Goal: Task Accomplishment & Management: Use online tool/utility

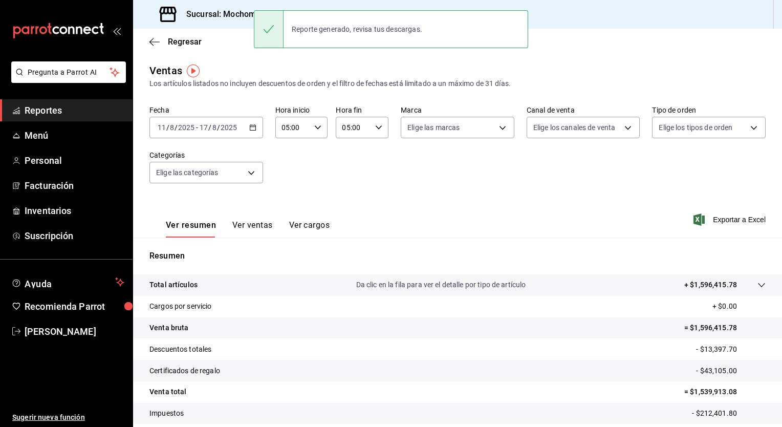
click at [253, 132] on div "[DATE] [DATE] - [DATE] [DATE]" at bounding box center [207, 128] width 114 height 22
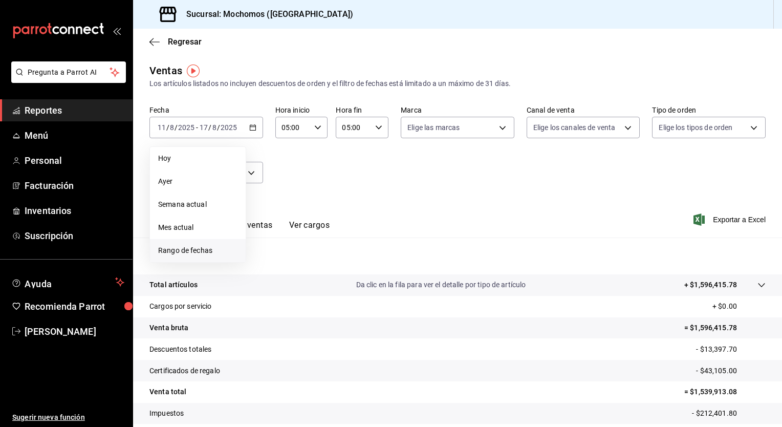
click at [192, 249] on span "Rango de fechas" at bounding box center [197, 250] width 79 height 11
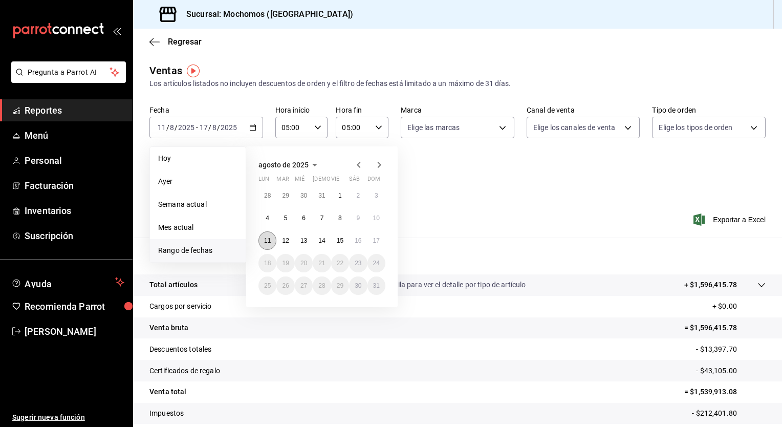
click at [266, 240] on abbr "11" at bounding box center [267, 240] width 7 height 7
click at [370, 242] on button "17" at bounding box center [377, 240] width 18 height 18
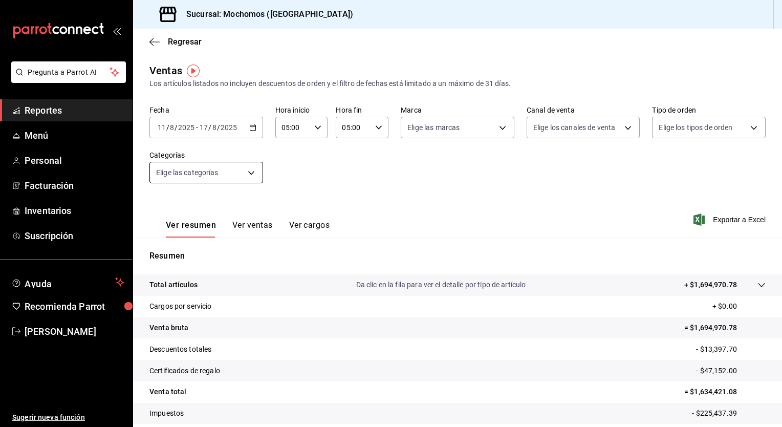
click at [239, 167] on body "Pregunta a Parrot AI Reportes Menú Personal Facturación Inventarios Suscripción…" at bounding box center [391, 213] width 782 height 427
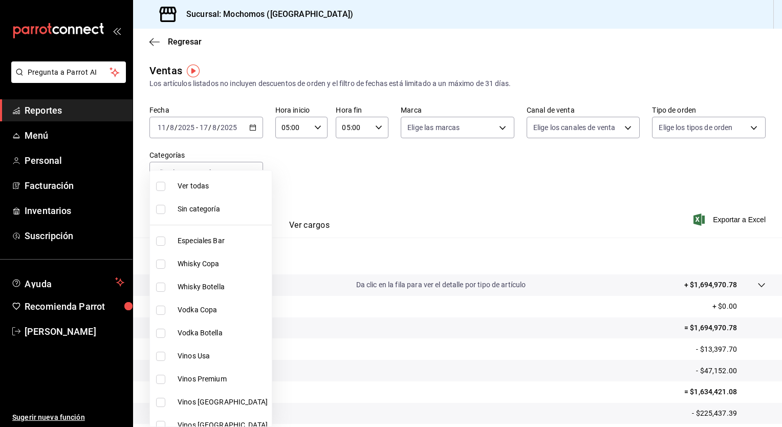
click at [224, 184] on span "Ver todas" at bounding box center [223, 186] width 90 height 11
type input "3341872a-5347-4118-8f87-61381635e763,4fab835b-5ce3-44d6-a3b1-a21d3d8a3381,4ccb8…"
checkbox input "true"
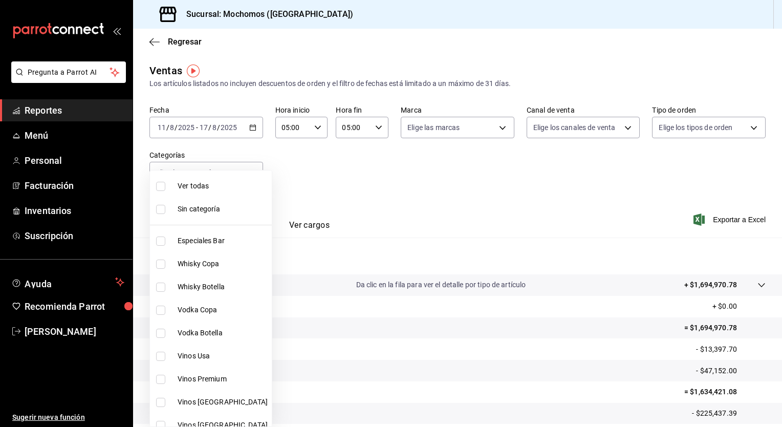
checkbox input "true"
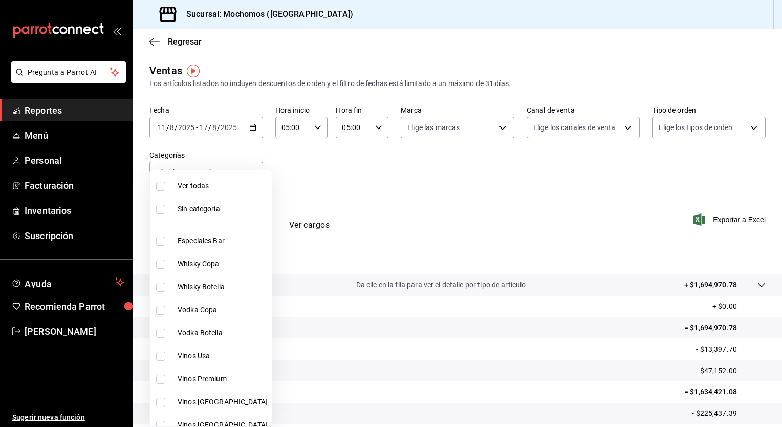
checkbox input "true"
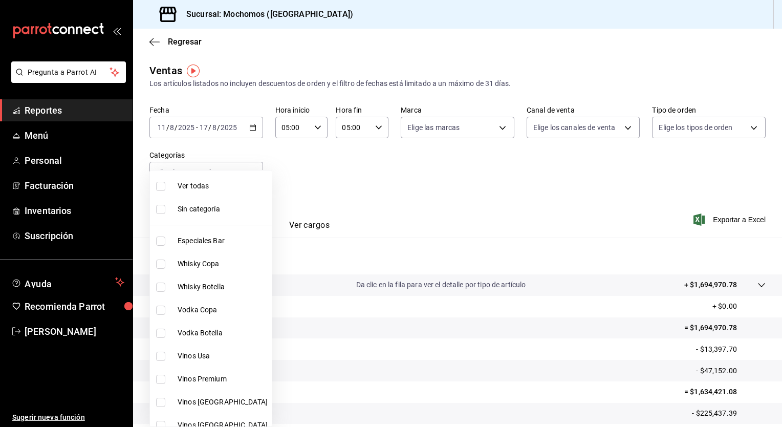
checkbox input "true"
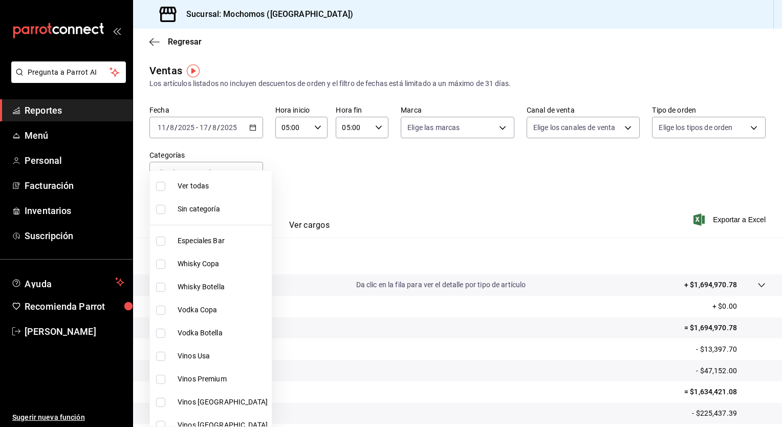
checkbox input "true"
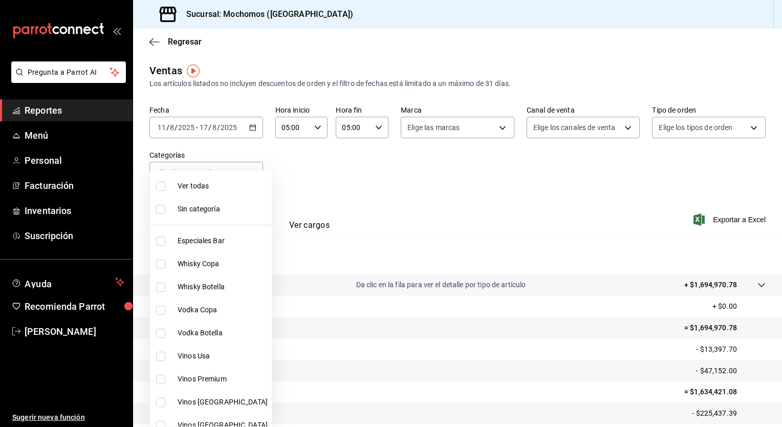
checkbox input "true"
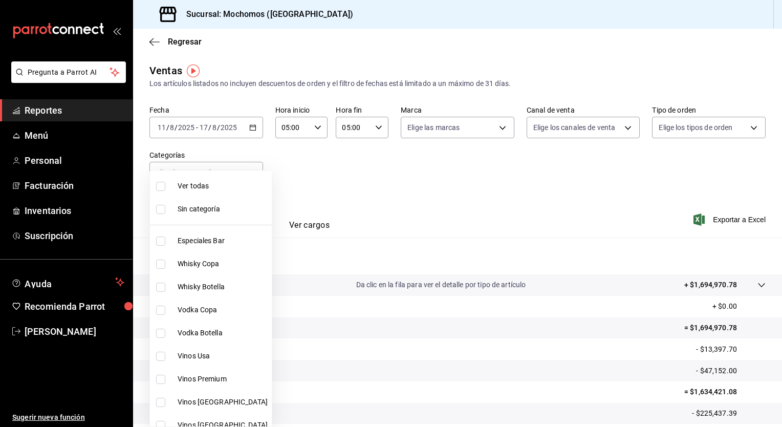
checkbox input "true"
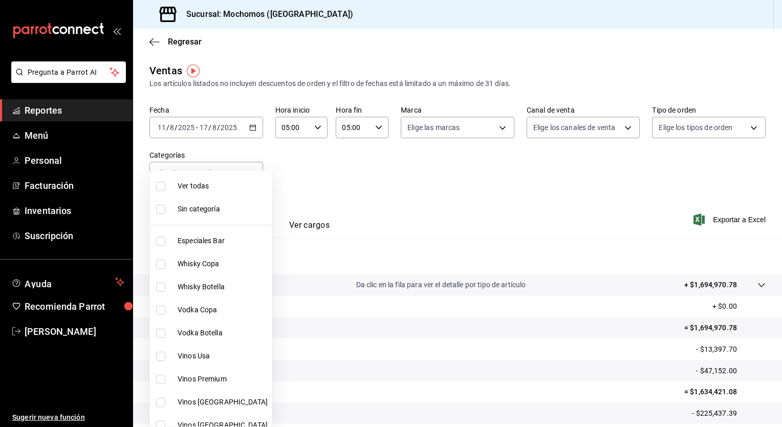
checkbox input "true"
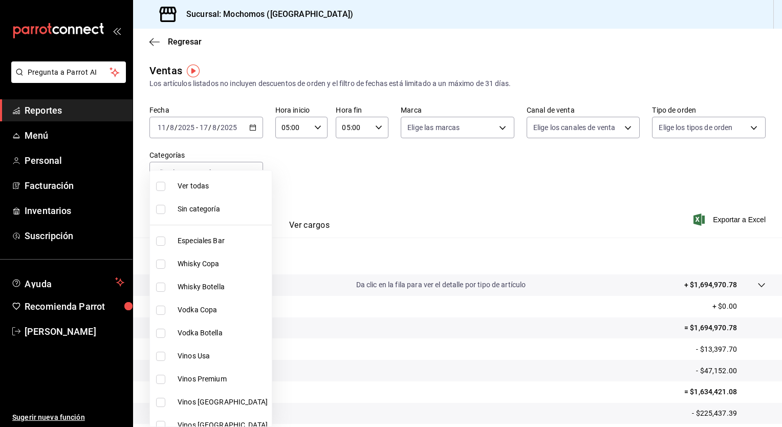
checkbox input "true"
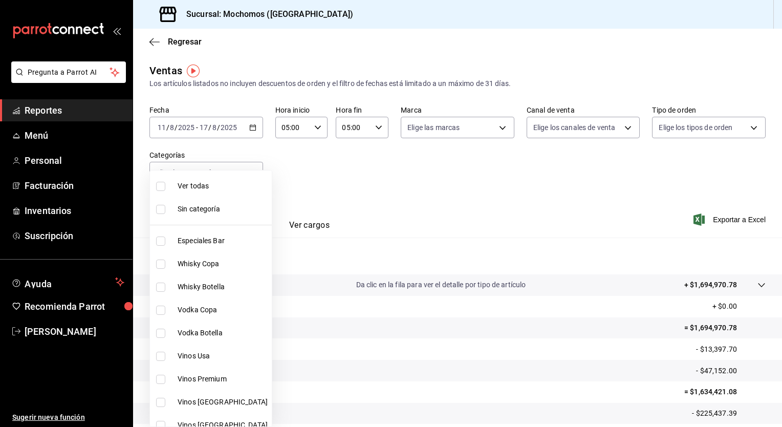
checkbox input "true"
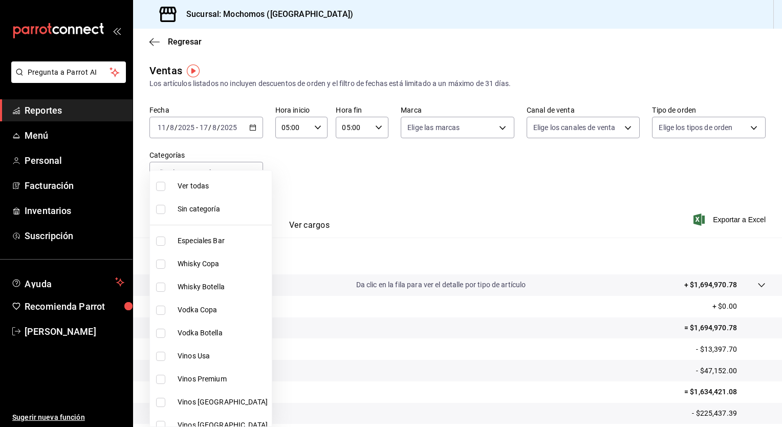
checkbox input "true"
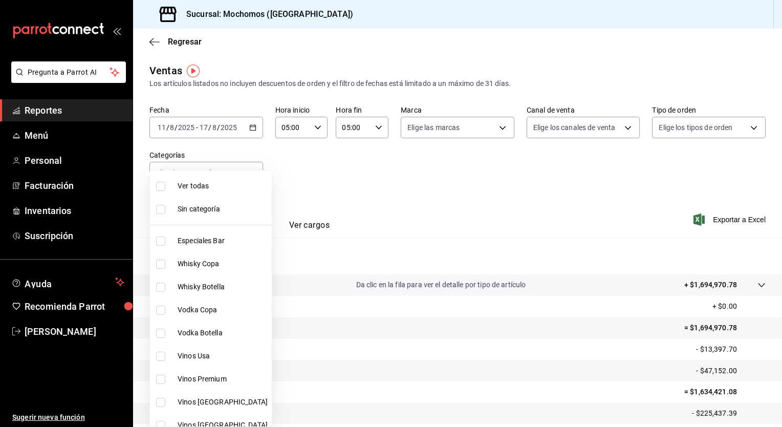
checkbox input "true"
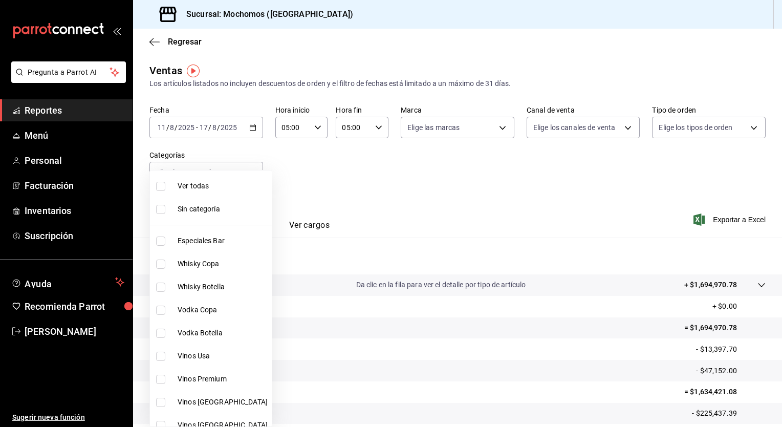
checkbox input "true"
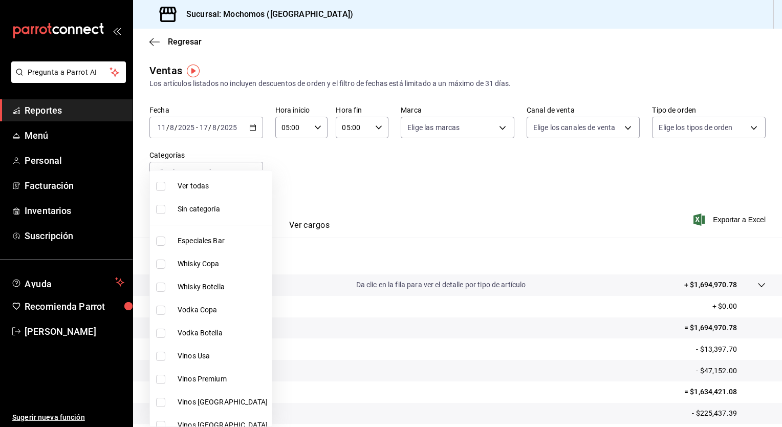
checkbox input "true"
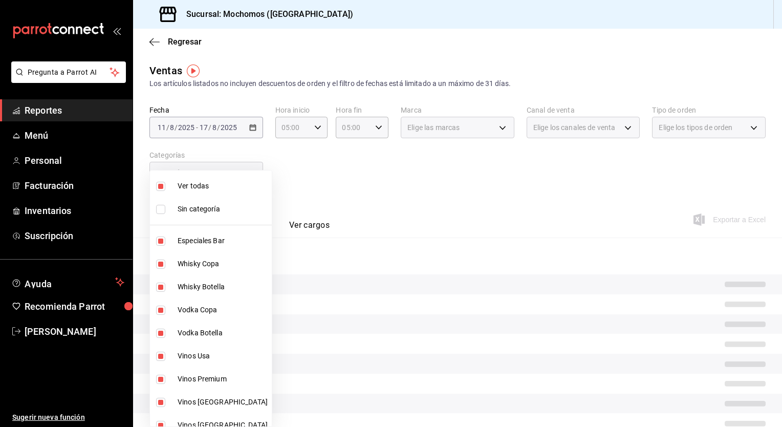
click at [377, 162] on div at bounding box center [391, 213] width 782 height 427
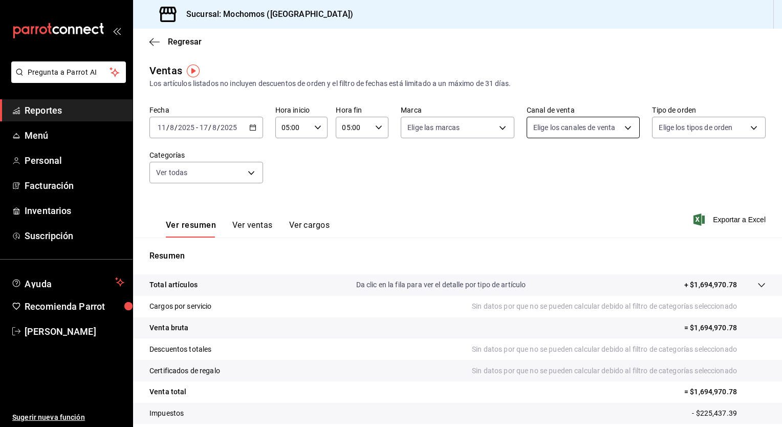
click at [537, 132] on body "Pregunta a Parrot AI Reportes Menú Personal Facturación Inventarios Suscripción…" at bounding box center [391, 213] width 782 height 427
click at [536, 155] on div "Ver todos" at bounding box center [555, 166] width 53 height 22
type input "PARROT,UBER_EATS,RAPPI,DIDI_FOOD,ONLINE"
checkbox input "true"
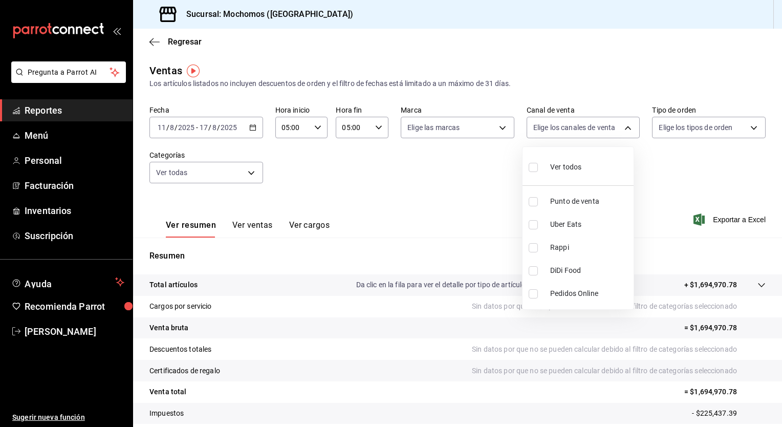
checkbox input "true"
click at [458, 166] on div at bounding box center [391, 213] width 782 height 427
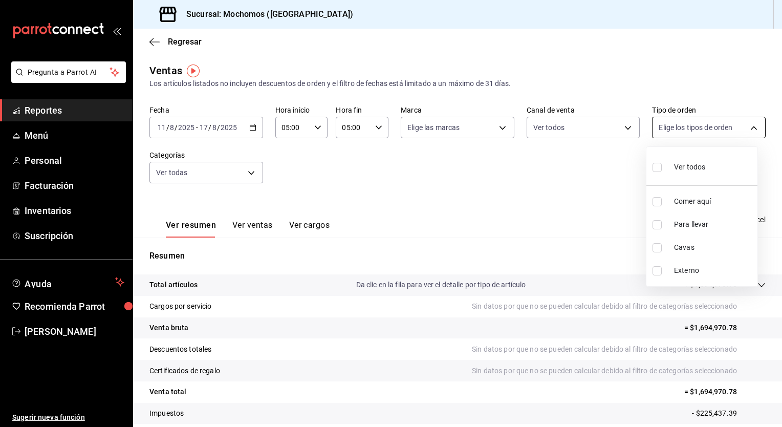
click at [685, 123] on body "Pregunta a Parrot AI Reportes Menú Personal Facturación Inventarios Suscripción…" at bounding box center [391, 213] width 782 height 427
click at [678, 166] on span "Ver todos" at bounding box center [689, 167] width 31 height 11
type input "98c27cb7-4c58-4a9f-b691-5d7e954b9197,21a64d44-f9f2-4bf2-a1e6-486e07a13b50,71bb9…"
checkbox input "true"
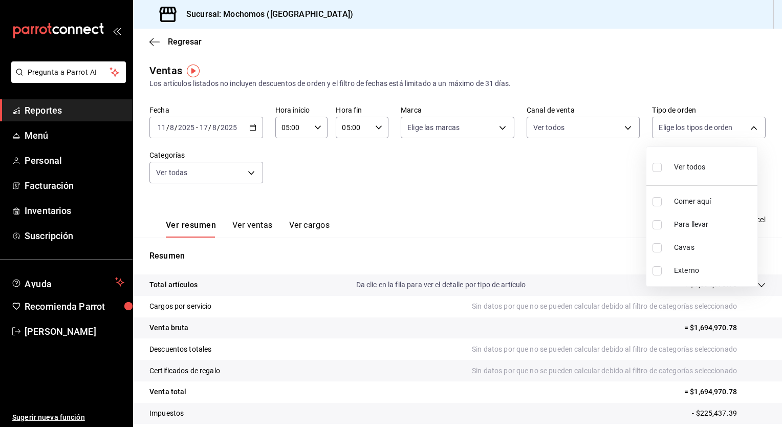
checkbox input "true"
click at [565, 212] on div at bounding box center [391, 213] width 782 height 427
click at [710, 220] on span "Exportar a Excel" at bounding box center [731, 220] width 70 height 12
